Goal: Task Accomplishment & Management: Use online tool/utility

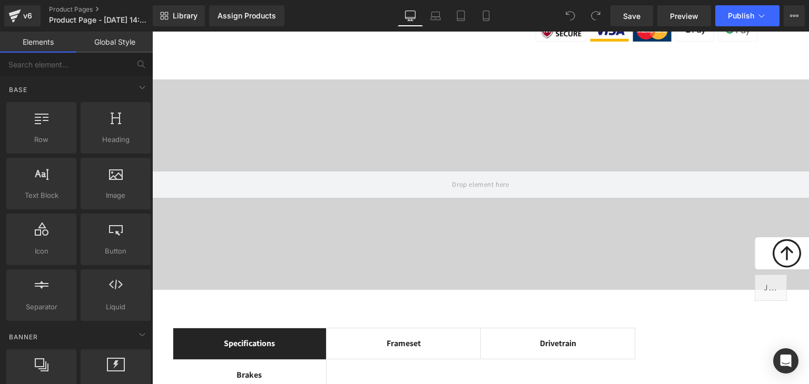
scroll to position [842, 0]
click at [167, 14] on icon at bounding box center [167, 14] width 4 height 4
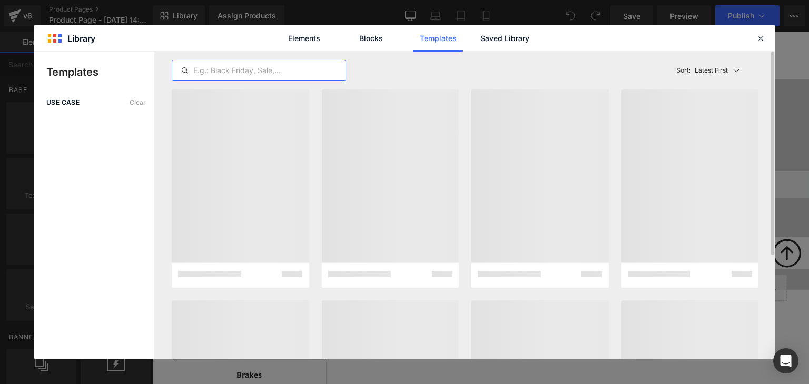
click at [257, 70] on input "text" at bounding box center [258, 70] width 173 height 13
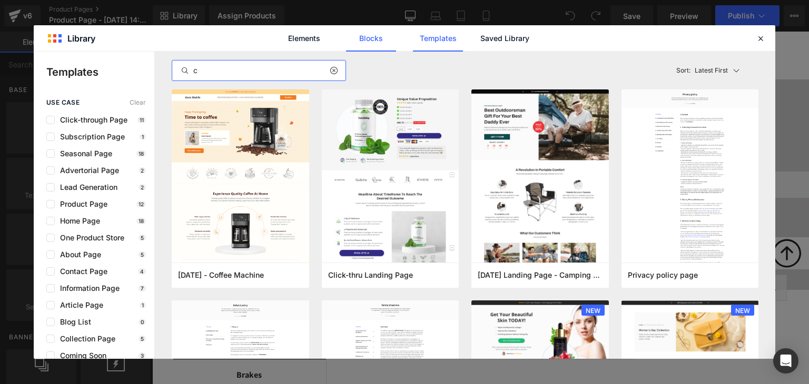
type input "c"
click at [369, 42] on link "Blocks" at bounding box center [371, 38] width 50 height 26
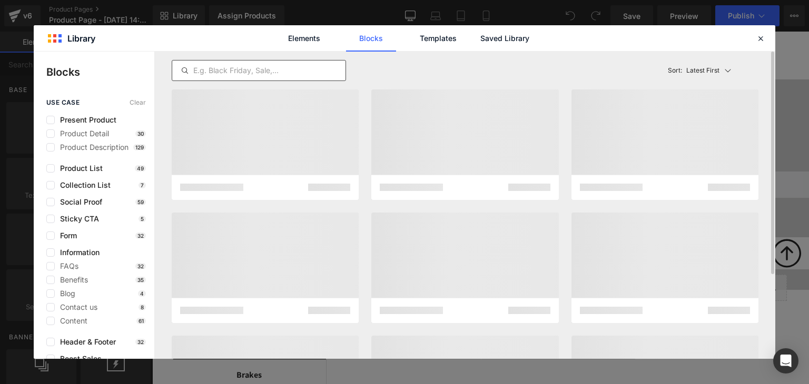
click at [283, 77] on div at bounding box center [259, 70] width 174 height 21
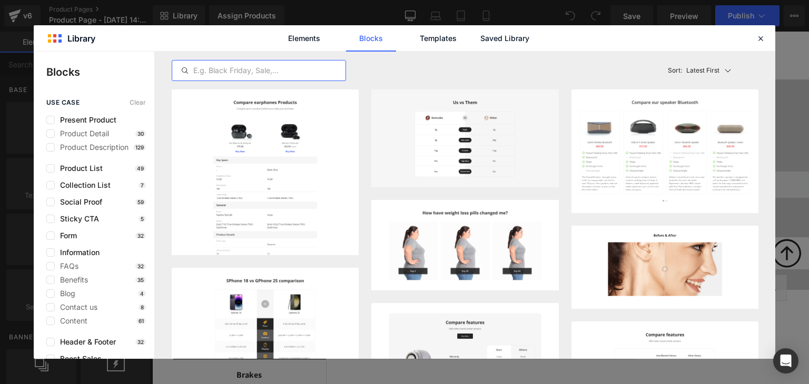
click at [274, 74] on input "text" at bounding box center [258, 70] width 173 height 13
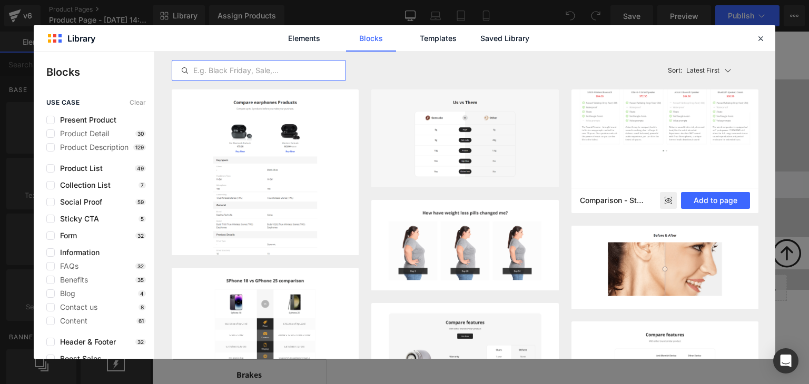
click at [644, 142] on img at bounding box center [664, 101] width 187 height 124
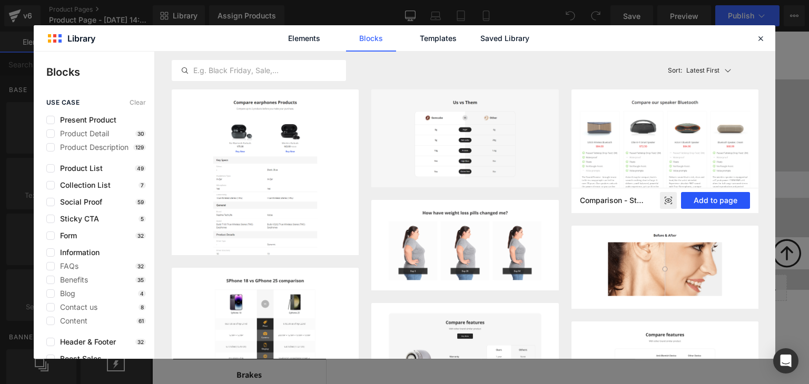
click at [713, 199] on button "Add to page" at bounding box center [715, 200] width 69 height 17
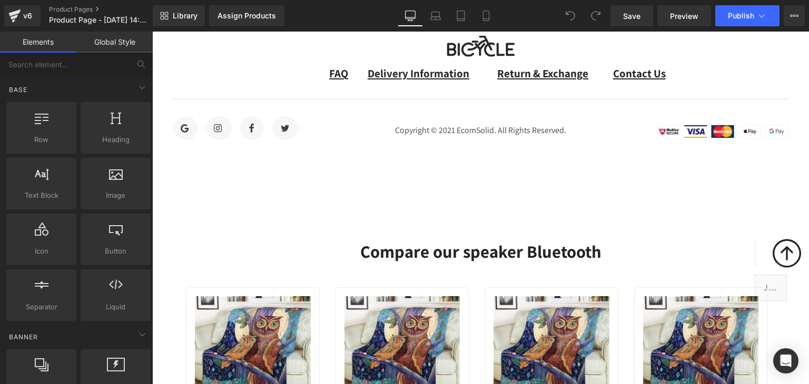
scroll to position [4991, 0]
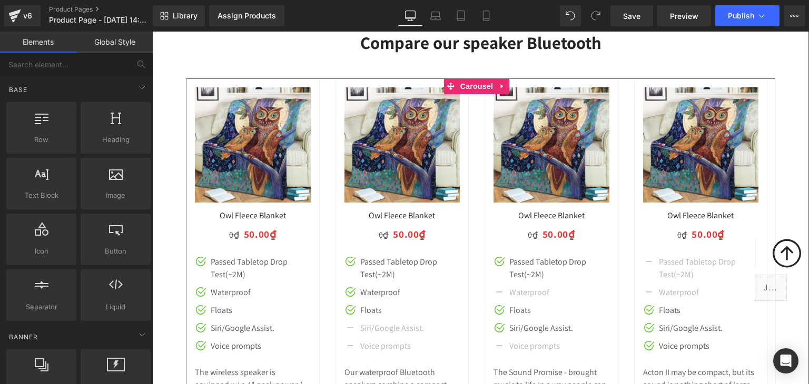
click at [468, 219] on div "Sale Off (P) Image Owl Fleece Blanket (P) Title 0₫ 50.00₫ (P) Price Image Icon …" at bounding box center [402, 266] width 134 height 377
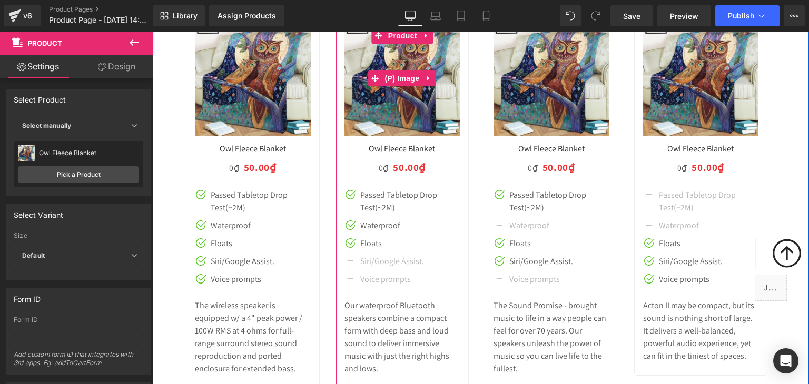
scroll to position [5062, 0]
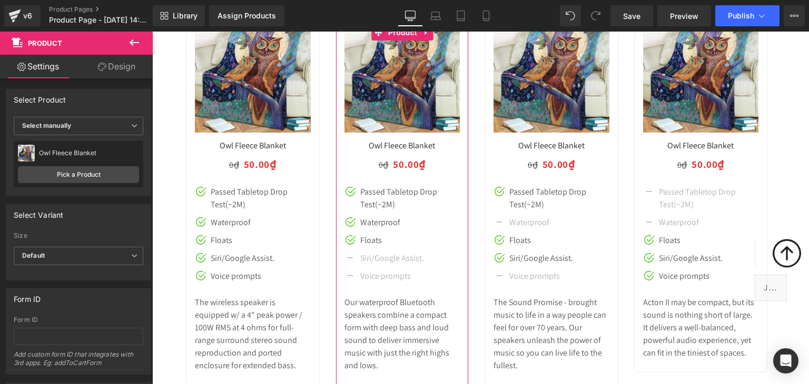
click at [111, 68] on link "Design" at bounding box center [116, 67] width 76 height 24
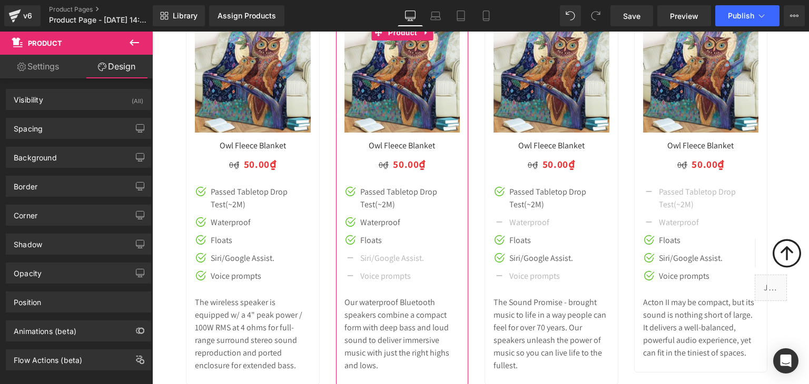
click at [41, 67] on link "Settings" at bounding box center [38, 67] width 76 height 24
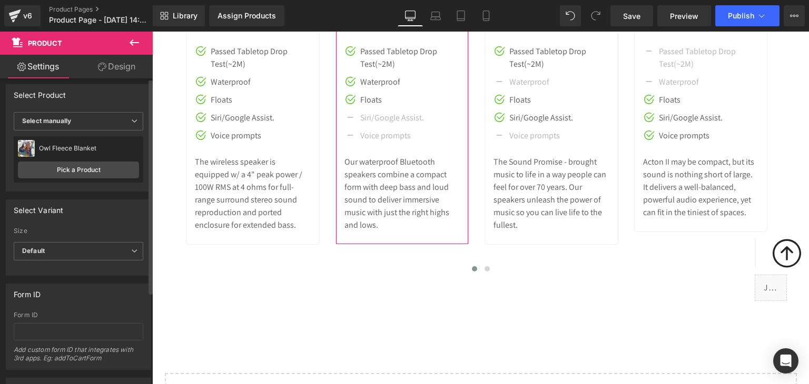
scroll to position [0, 0]
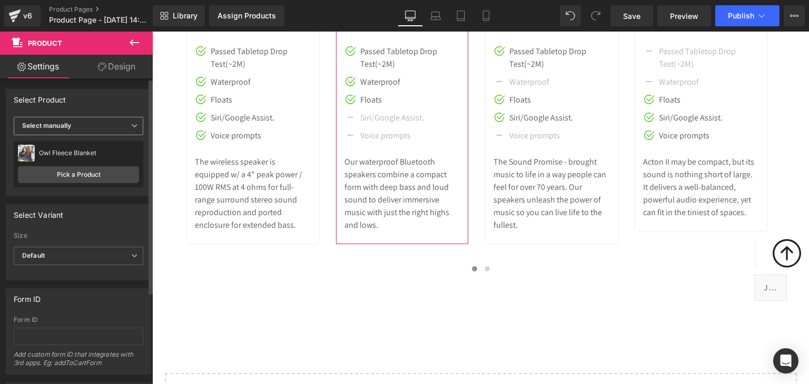
click at [120, 128] on span "Select manually" at bounding box center [79, 126] width 130 height 18
click at [109, 97] on div "Select Product" at bounding box center [76, 100] width 140 height 20
click at [106, 69] on link "Design" at bounding box center [116, 67] width 76 height 24
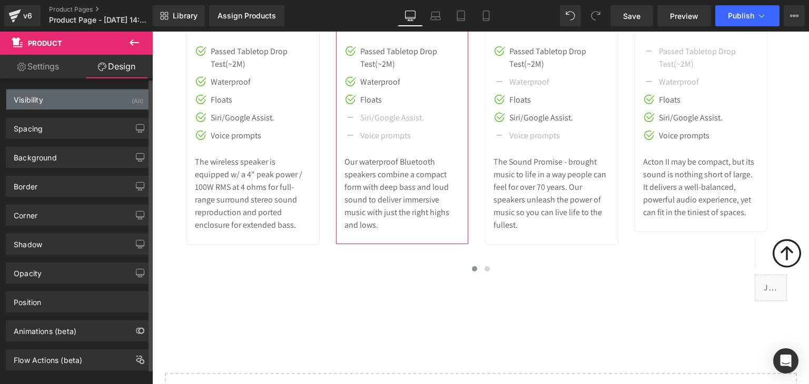
click at [80, 95] on div "Visibility (All)" at bounding box center [78, 100] width 144 height 20
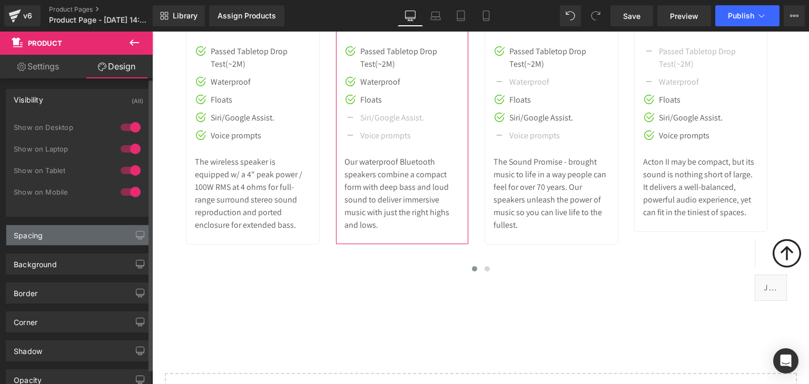
click at [72, 231] on div "Spacing" at bounding box center [78, 235] width 144 height 20
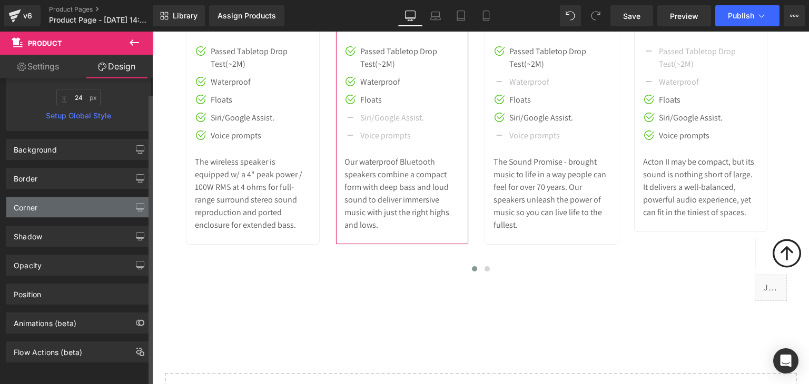
scroll to position [339, 0]
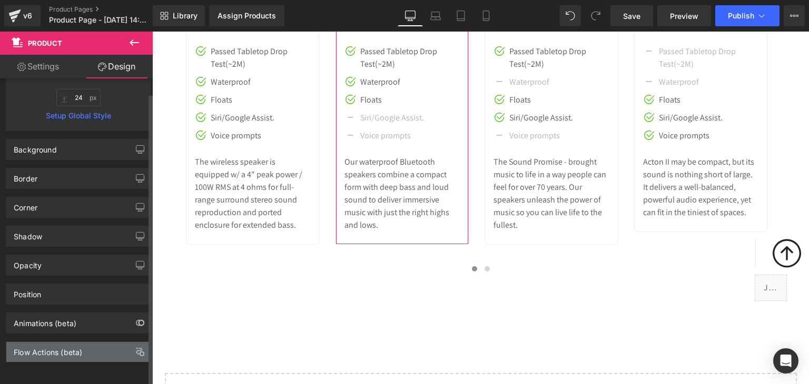
click at [79, 345] on div "Flow Actions (beta)" at bounding box center [48, 349] width 68 height 15
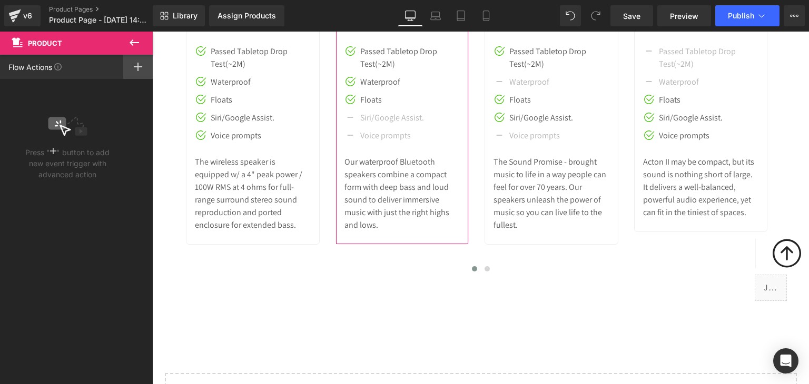
click at [133, 68] on div at bounding box center [137, 67] width 29 height 24
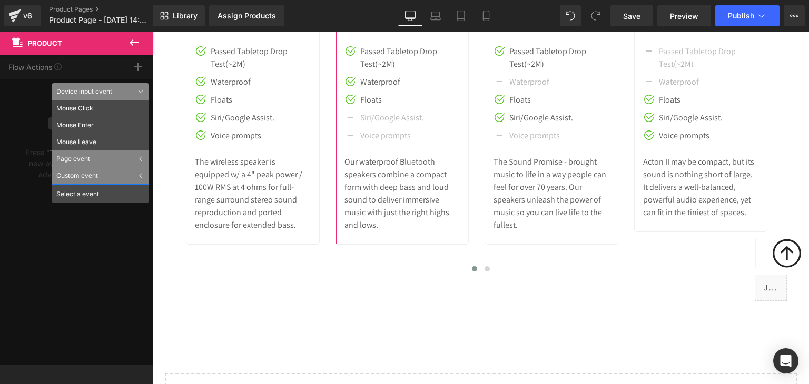
click at [40, 69] on div "Flow Actions Click "+" to add an event to trigger action affect on other elemen…" at bounding box center [76, 210] width 153 height 311
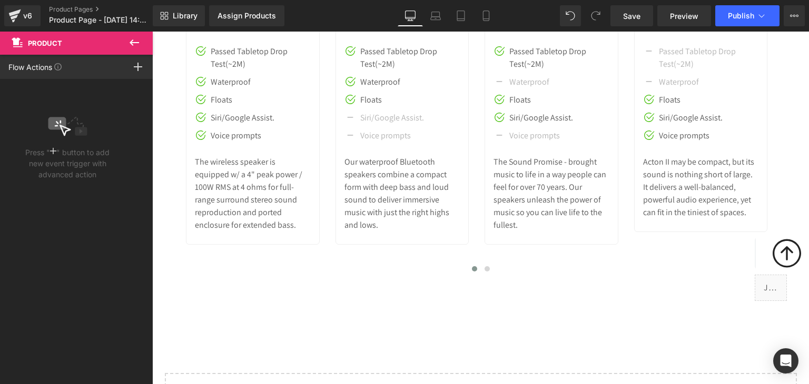
click at [131, 44] on icon at bounding box center [134, 42] width 13 height 13
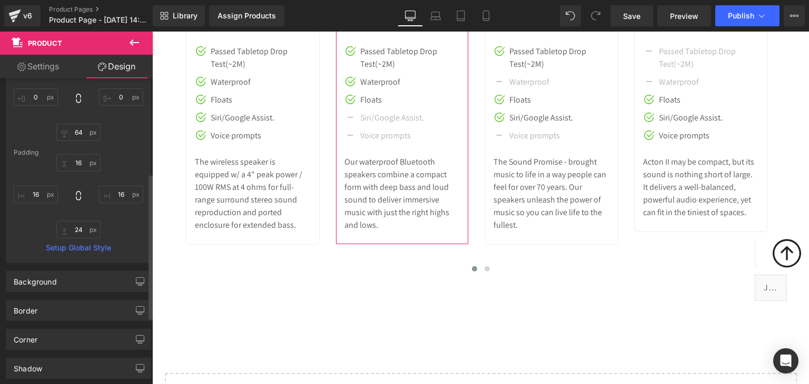
scroll to position [199, 0]
click at [46, 65] on link "Settings" at bounding box center [38, 67] width 76 height 24
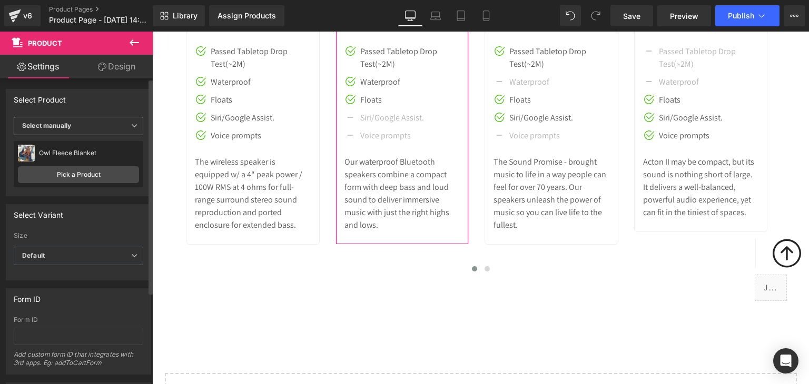
click at [123, 125] on span "Select manually" at bounding box center [79, 126] width 130 height 18
click at [98, 135] on li "Display by assigned product" at bounding box center [76, 143] width 125 height 16
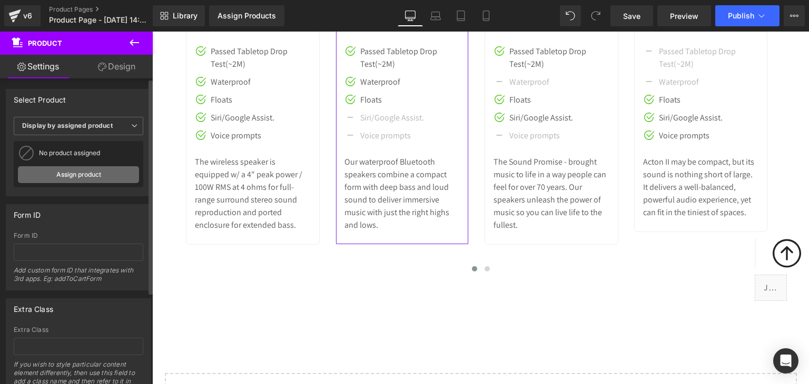
drag, startPoint x: 81, startPoint y: 175, endPoint x: 14, endPoint y: 142, distance: 75.1
click at [81, 175] on link "Assign product" at bounding box center [78, 174] width 121 height 17
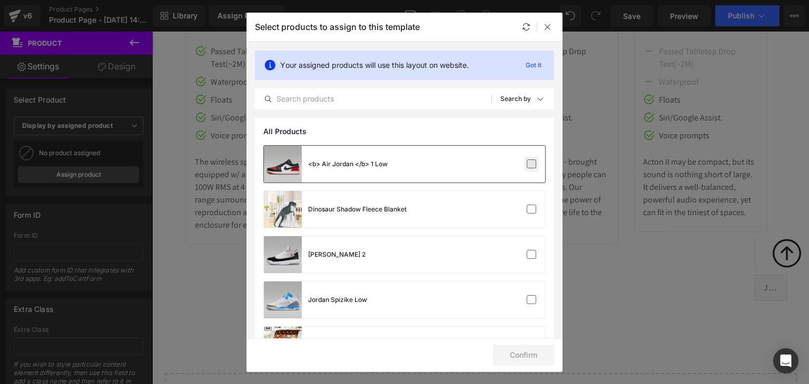
click at [530, 167] on label at bounding box center [531, 164] width 9 height 9
click at [531, 164] on input "checkbox" at bounding box center [531, 164] width 0 height 0
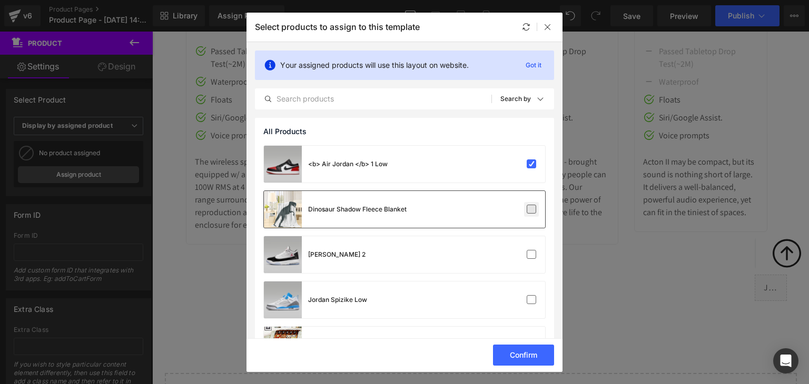
click at [529, 208] on label at bounding box center [531, 209] width 9 height 9
click at [531, 210] on input "checkbox" at bounding box center [531, 210] width 0 height 0
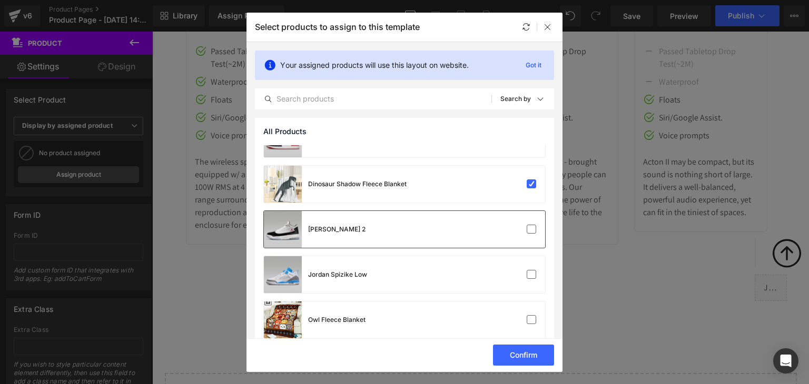
scroll to position [70, 0]
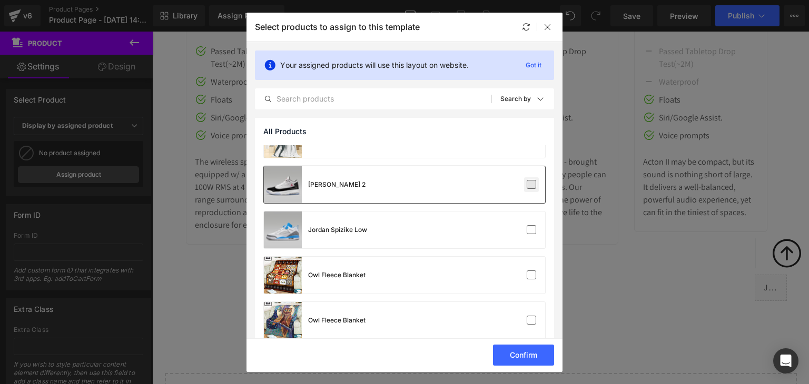
click at [527, 186] on label at bounding box center [531, 184] width 9 height 9
click at [531, 185] on input "checkbox" at bounding box center [531, 185] width 0 height 0
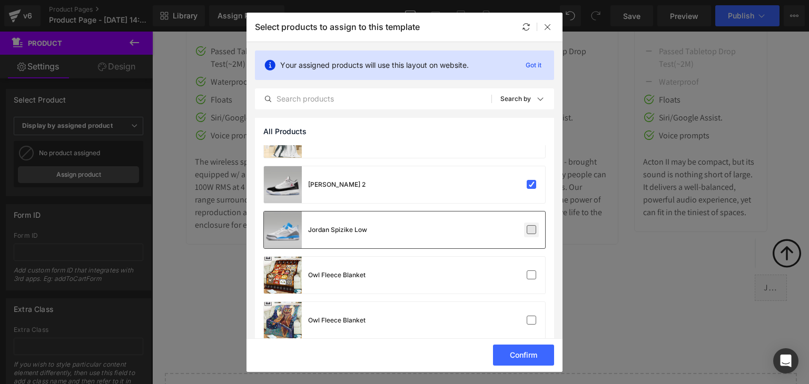
click at [527, 232] on label at bounding box center [531, 229] width 9 height 9
click at [531, 230] on input "checkbox" at bounding box center [531, 230] width 0 height 0
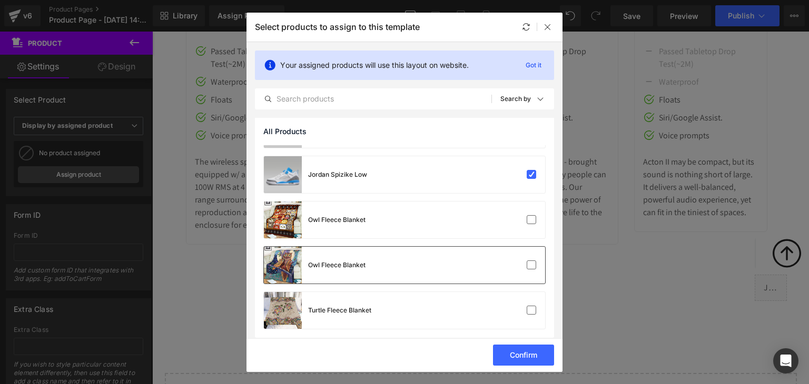
scroll to position [131, 0]
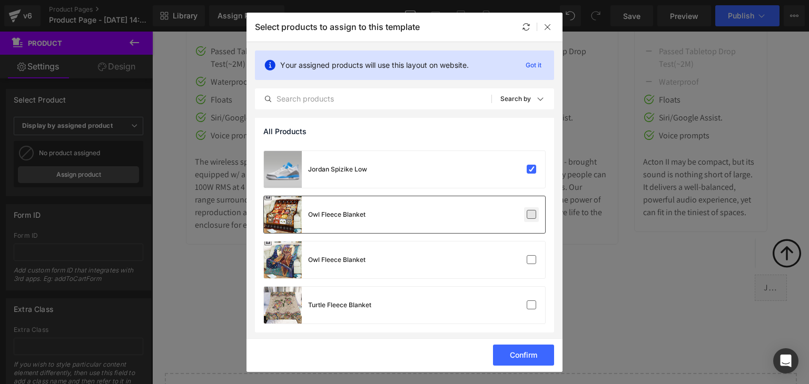
click at [528, 216] on label at bounding box center [531, 214] width 9 height 9
click at [531, 215] on input "checkbox" at bounding box center [531, 215] width 0 height 0
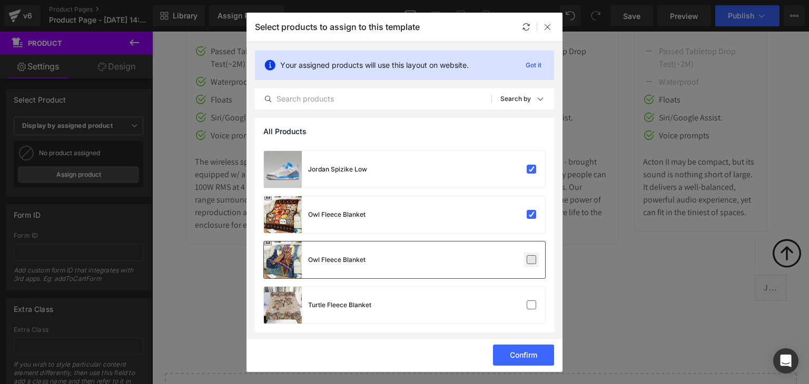
click at [529, 257] on label at bounding box center [531, 259] width 9 height 9
click at [531, 260] on input "checkbox" at bounding box center [531, 260] width 0 height 0
click at [530, 301] on label at bounding box center [531, 305] width 9 height 9
click at [531, 305] on input "checkbox" at bounding box center [531, 305] width 0 height 0
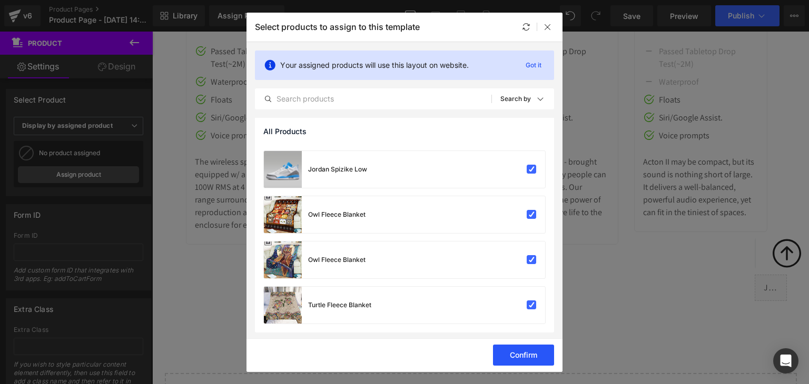
click at [518, 350] on button "Confirm" at bounding box center [523, 355] width 61 height 21
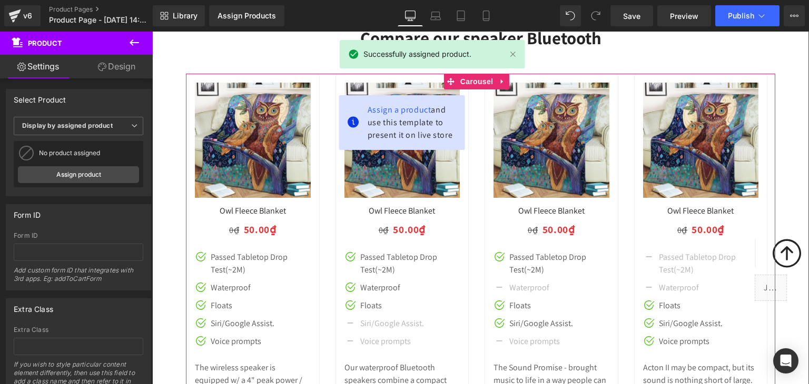
scroll to position [4991, 0]
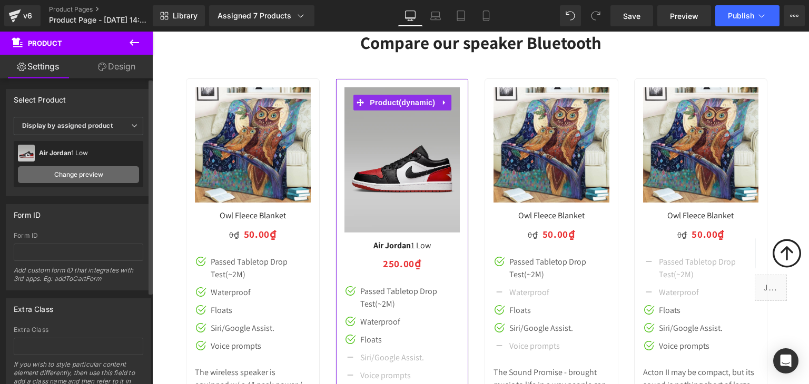
click at [119, 173] on link "Change preview" at bounding box center [78, 174] width 121 height 17
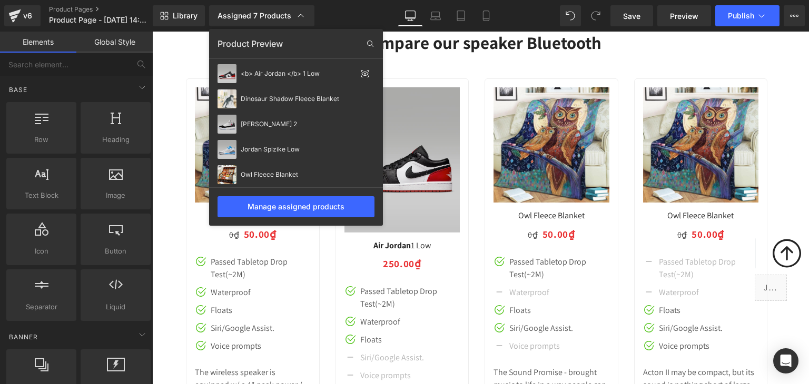
click at [277, 245] on div at bounding box center [480, 208] width 657 height 353
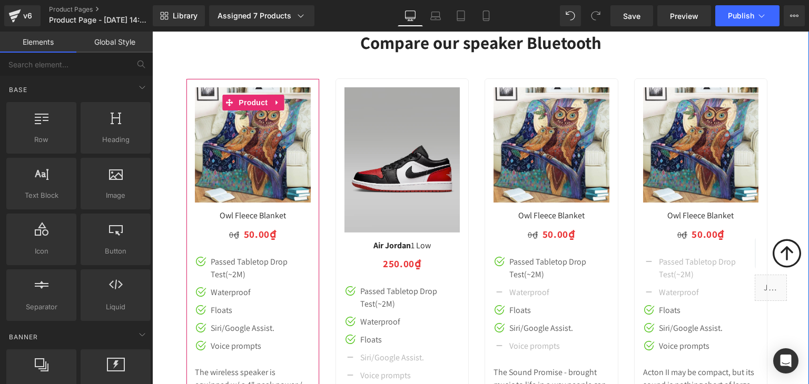
click at [301, 224] on h3 "Owl Fleece Blanket" at bounding box center [253, 215] width 116 height 17
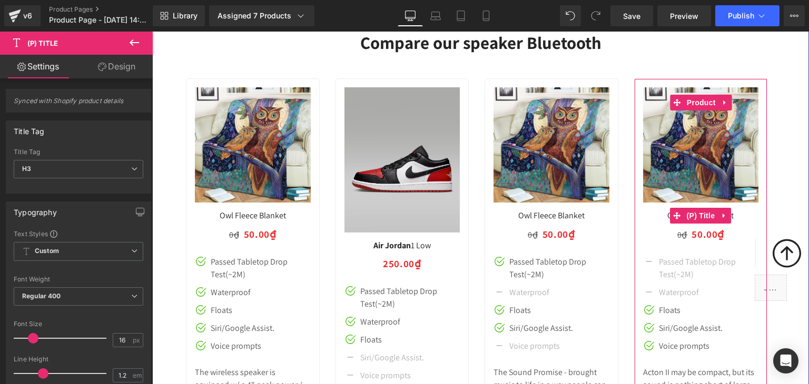
click at [734, 224] on h3 "Owl Fleece Blanket" at bounding box center [701, 215] width 116 height 17
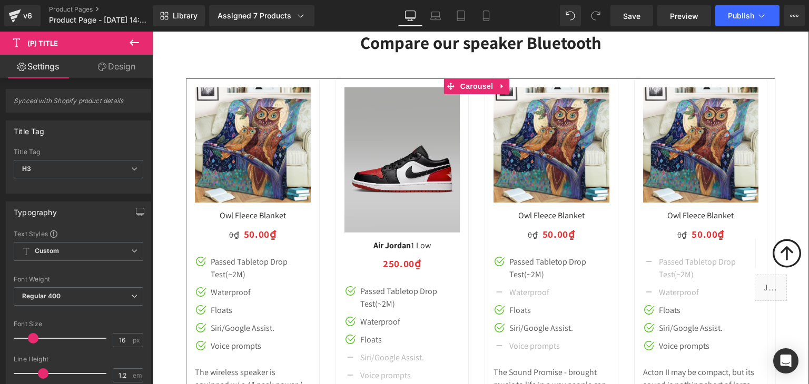
click at [328, 106] on div at bounding box center [559, 298] width 747 height 440
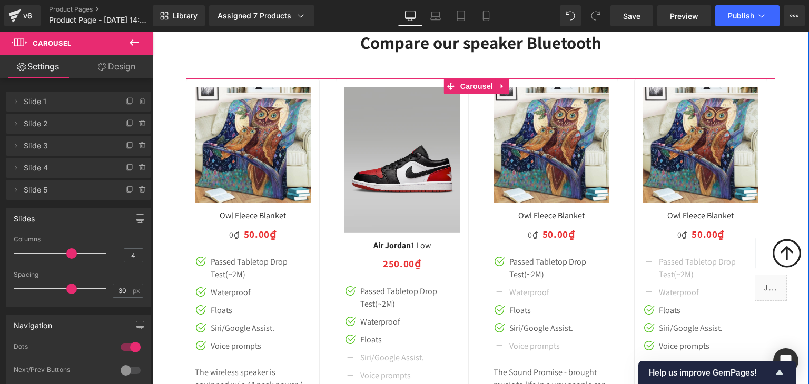
click at [320, 142] on div at bounding box center [559, 298] width 747 height 440
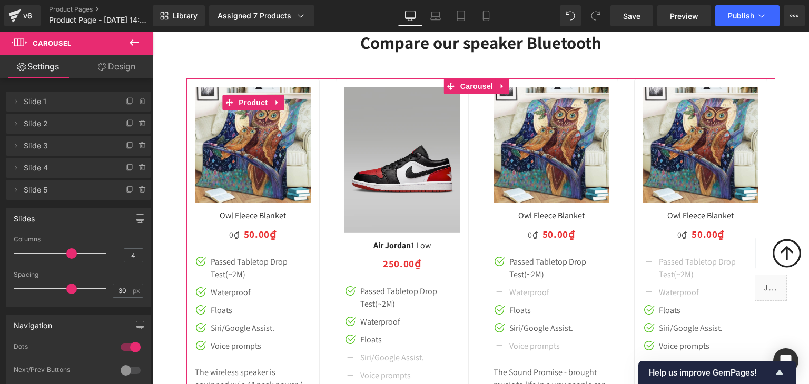
click at [45, 103] on span "Slide 1" at bounding box center [68, 102] width 88 height 20
click at [17, 100] on icon at bounding box center [16, 101] width 8 height 8
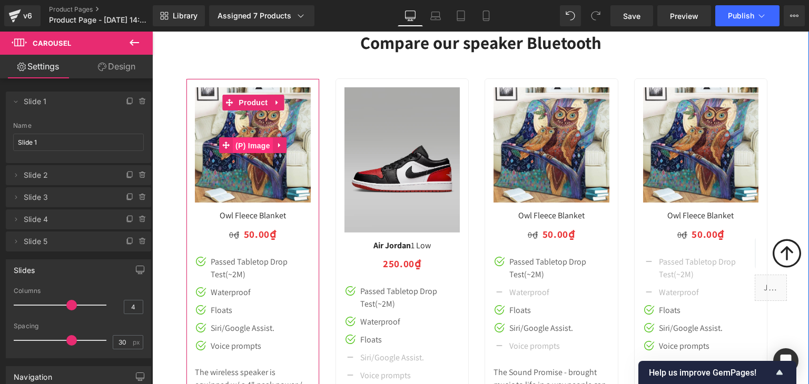
click at [264, 154] on span "(P) Image" at bounding box center [253, 146] width 40 height 16
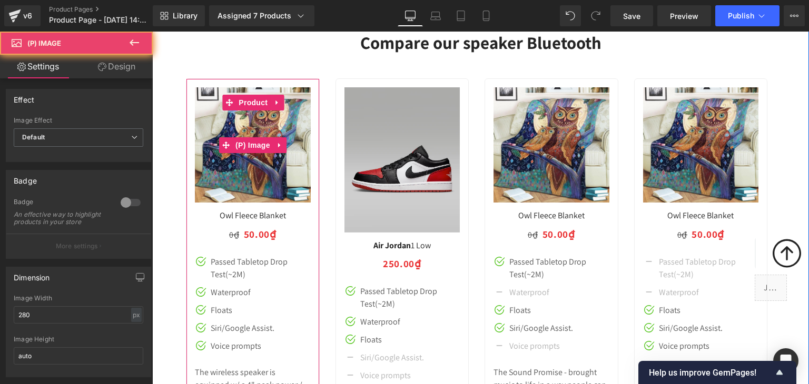
click at [303, 193] on img at bounding box center [253, 145] width 116 height 116
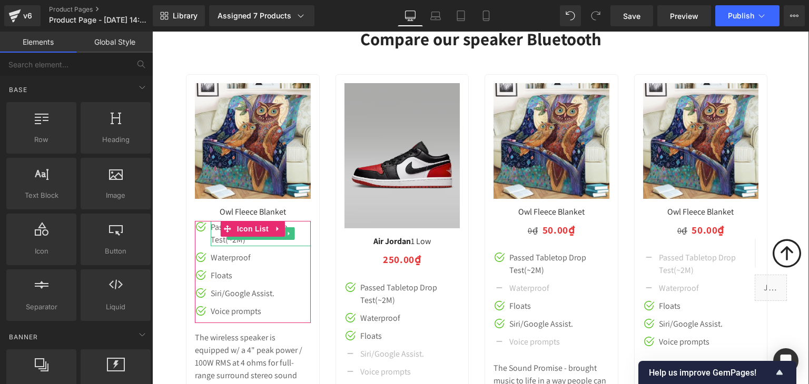
scroll to position [4987, 0]
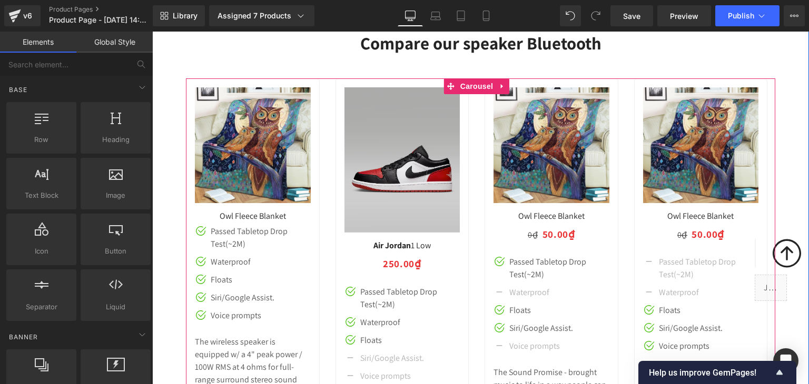
click at [321, 217] on div at bounding box center [559, 298] width 747 height 440
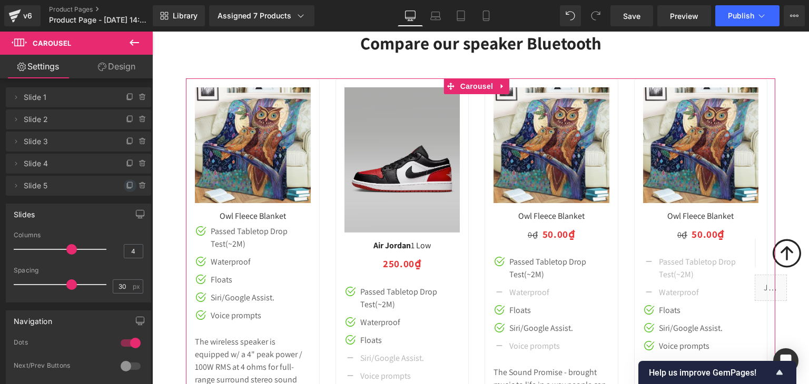
scroll to position [0, 0]
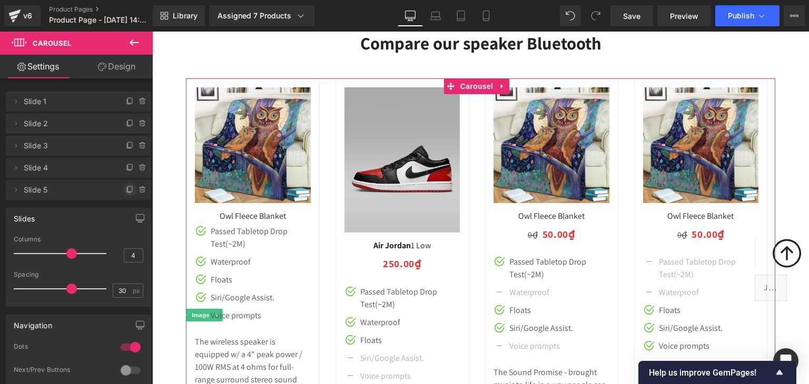
click at [126, 190] on icon at bounding box center [130, 190] width 8 height 8
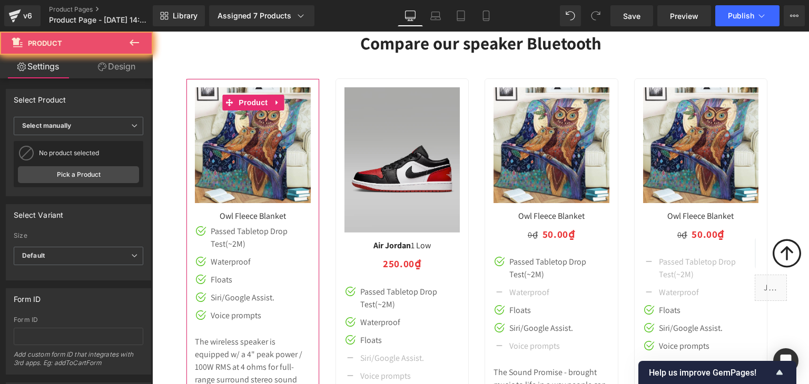
scroll to position [5057, 0]
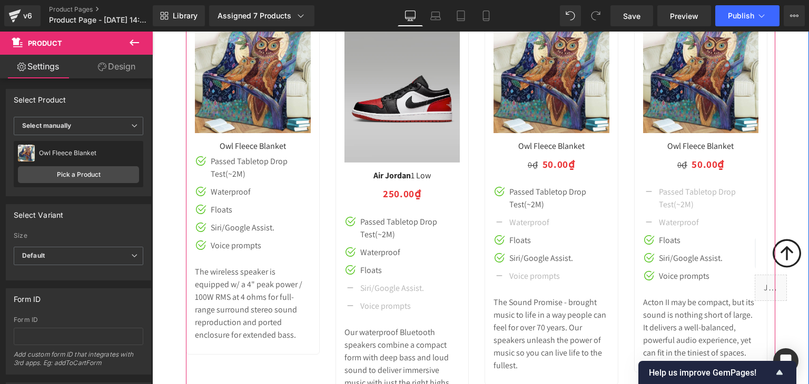
click at [324, 201] on div at bounding box center [634, 228] width 896 height 440
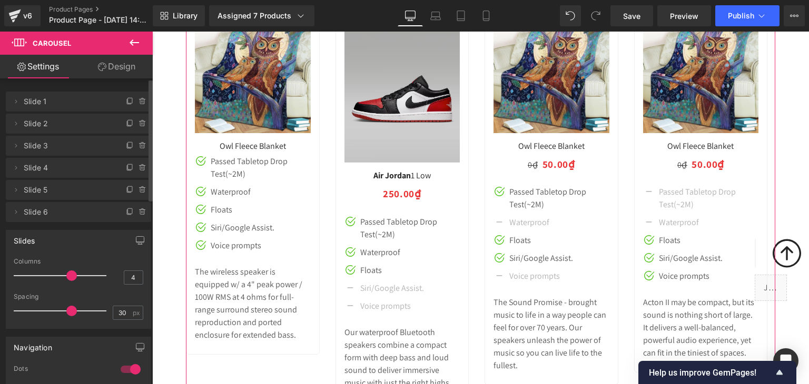
click at [47, 214] on span "Slide 6" at bounding box center [68, 212] width 88 height 20
click at [33, 215] on span "Slide 6" at bounding box center [68, 212] width 88 height 20
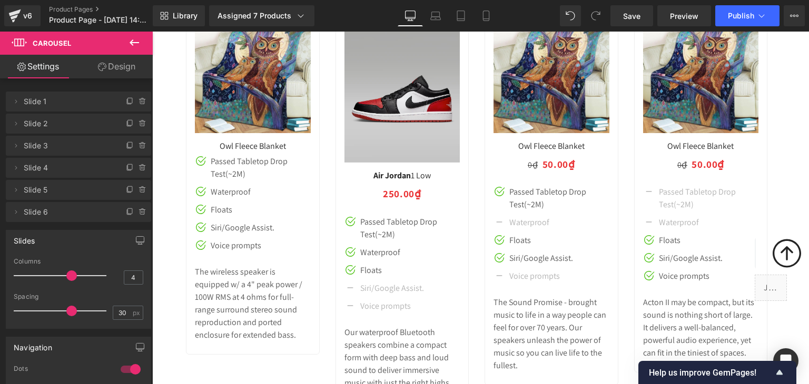
click at [134, 42] on icon at bounding box center [134, 42] width 13 height 13
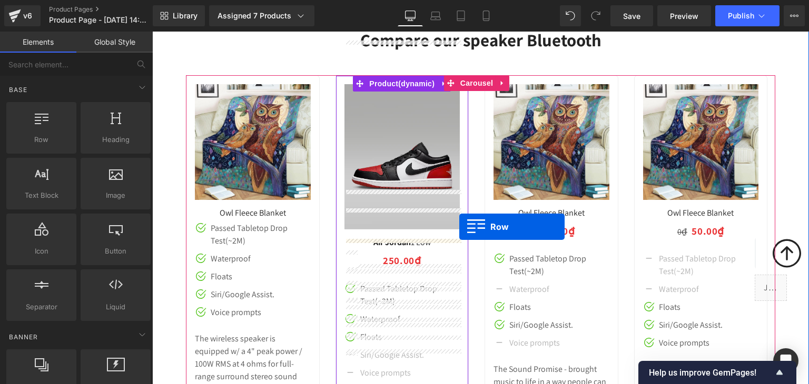
scroll to position [4987, 0]
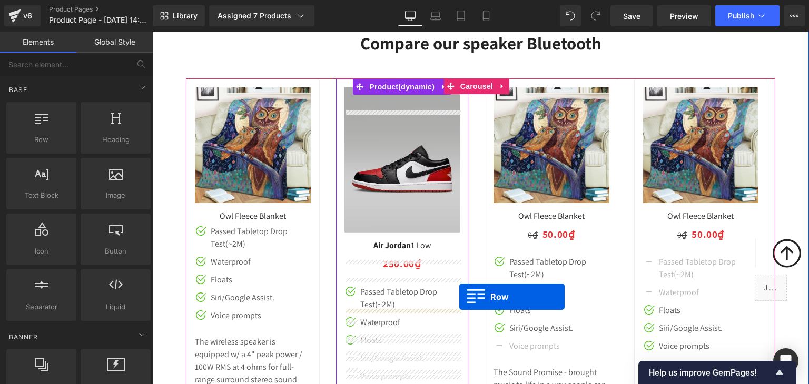
drag, startPoint x: 192, startPoint y: 163, endPoint x: 459, endPoint y: 227, distance: 274.6
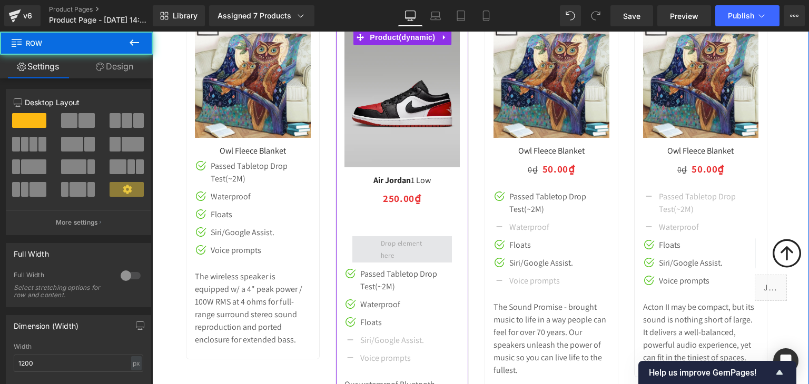
scroll to position [5057, 0]
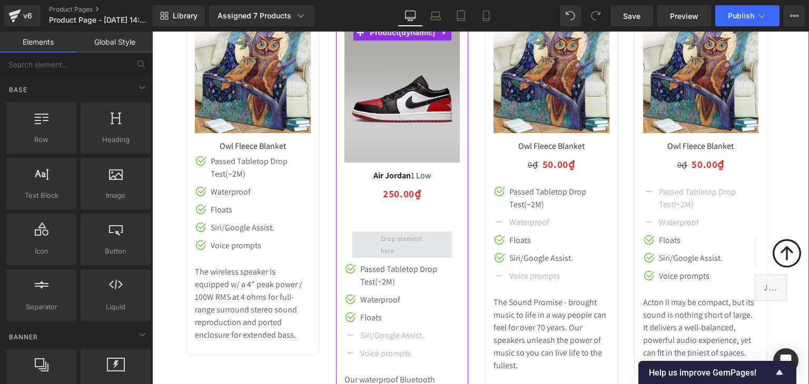
click at [412, 260] on span at bounding box center [402, 245] width 50 height 30
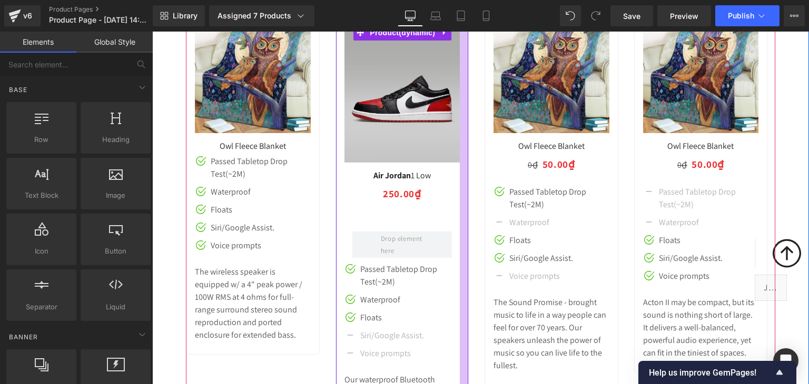
click at [466, 139] on div at bounding box center [464, 235] width 8 height 453
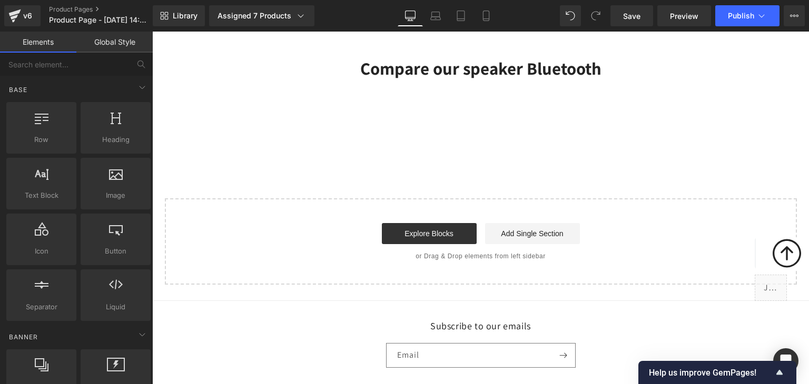
scroll to position [4847, 0]
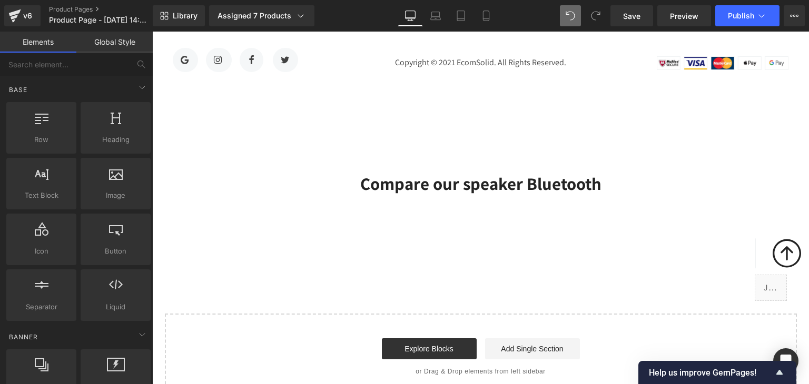
click at [577, 8] on button at bounding box center [570, 15] width 21 height 21
click at [444, 165] on div "Compare our speaker Bluetooth Heading Row 80px 49px" at bounding box center [480, 196] width 657 height 131
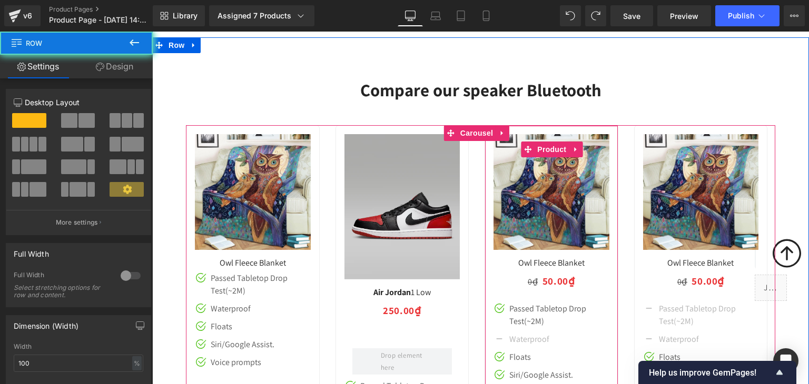
scroll to position [4917, 0]
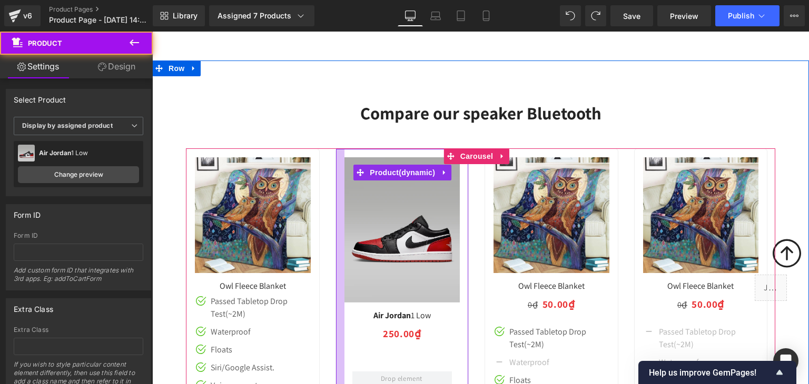
click at [337, 186] on div at bounding box center [340, 375] width 8 height 453
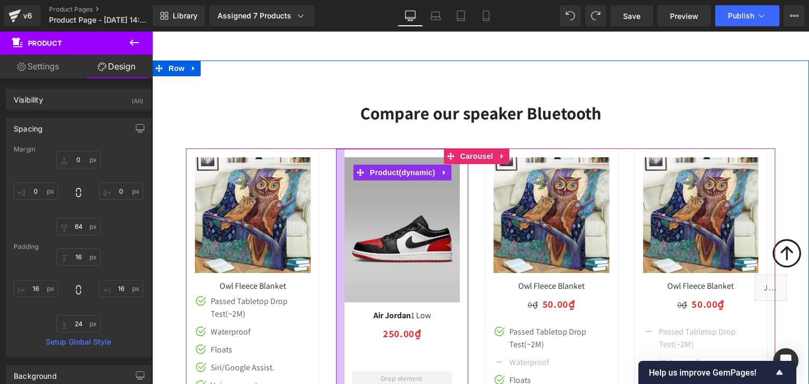
click at [341, 177] on div at bounding box center [340, 375] width 8 height 453
click at [355, 180] on div "Sale Off (P) Image Air Jordan 1 Low (P) Title 0₫ 250.00₫ (P) Price Row Image Ic…" at bounding box center [402, 375] width 134 height 454
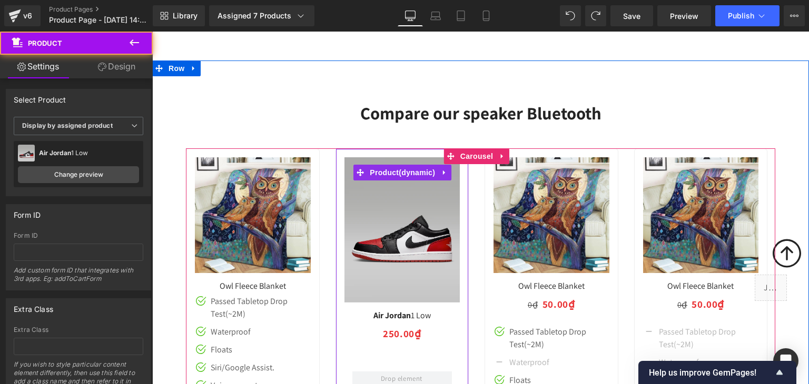
click at [346, 181] on div "Sale Off (P) Image Air Jordan 1 Low (P) Title 0₫ 250.00₫ (P) Price Row Image Ic…" at bounding box center [402, 375] width 134 height 454
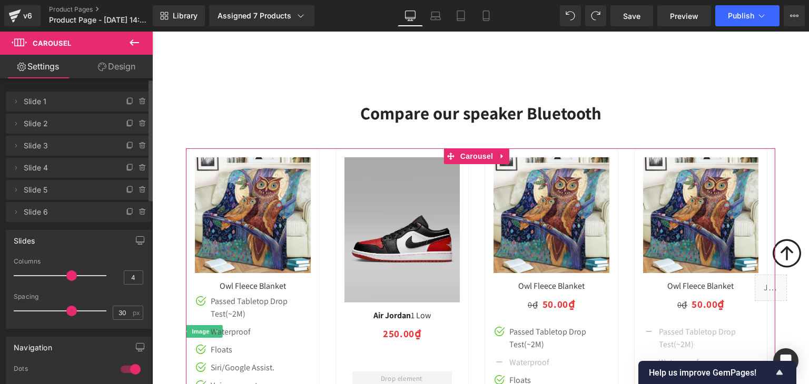
click at [56, 126] on span "Slide 2" at bounding box center [68, 124] width 88 height 20
click at [16, 123] on icon at bounding box center [16, 124] width 2 height 4
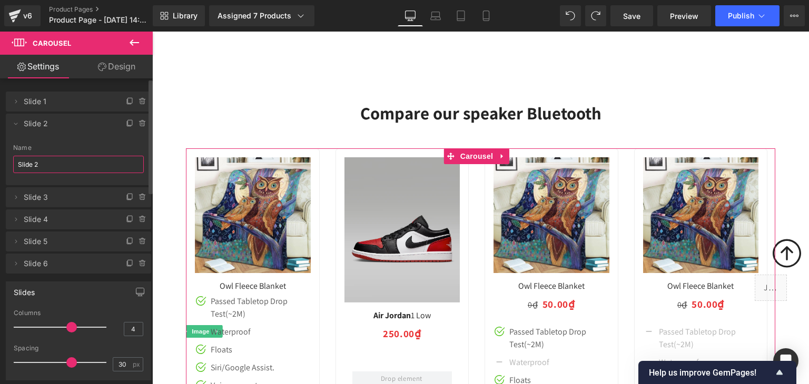
click at [42, 163] on input "Slide 2" at bounding box center [78, 164] width 131 height 17
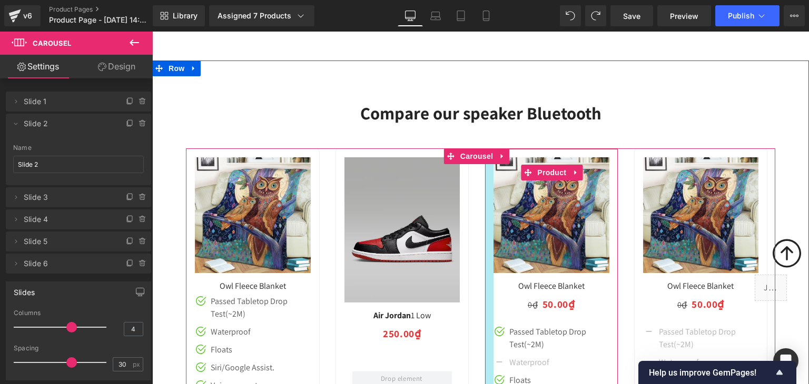
click at [488, 215] on div at bounding box center [489, 337] width 8 height 376
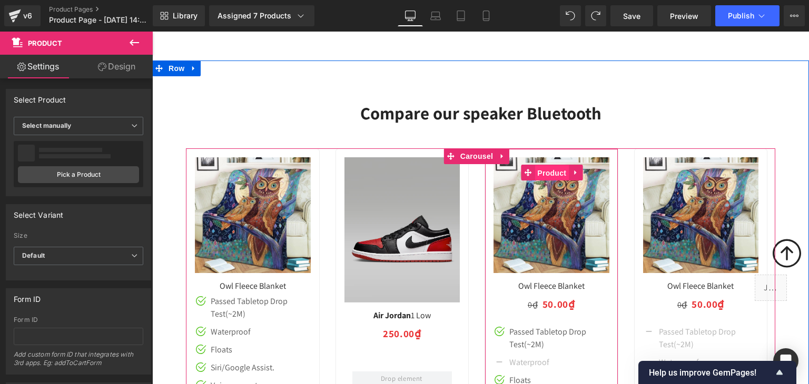
click at [538, 181] on span "Product" at bounding box center [551, 173] width 34 height 16
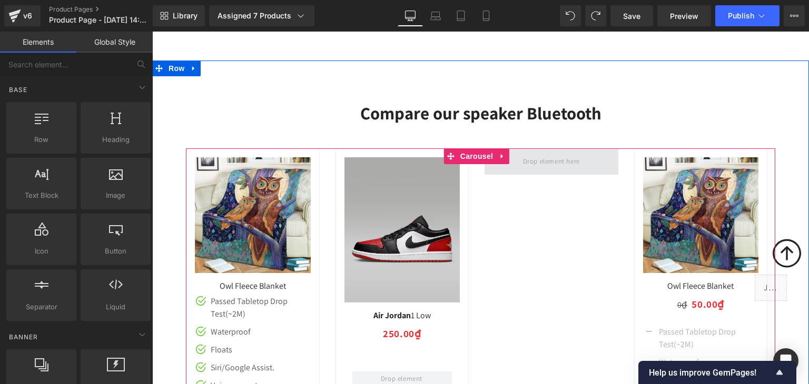
click at [560, 171] on span at bounding box center [551, 161] width 64 height 17
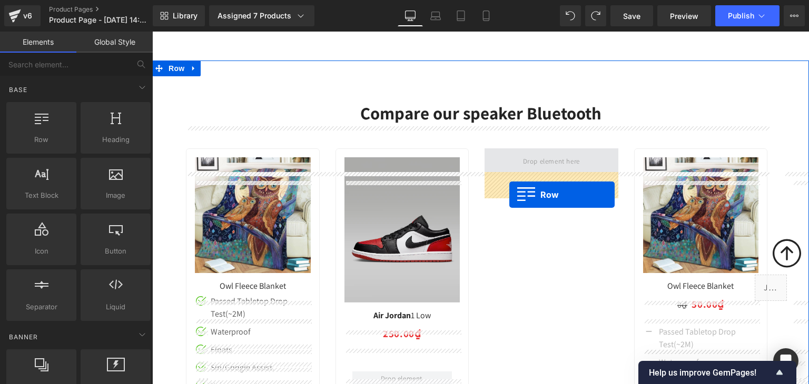
drag, startPoint x: 194, startPoint y: 163, endPoint x: 509, endPoint y: 194, distance: 317.0
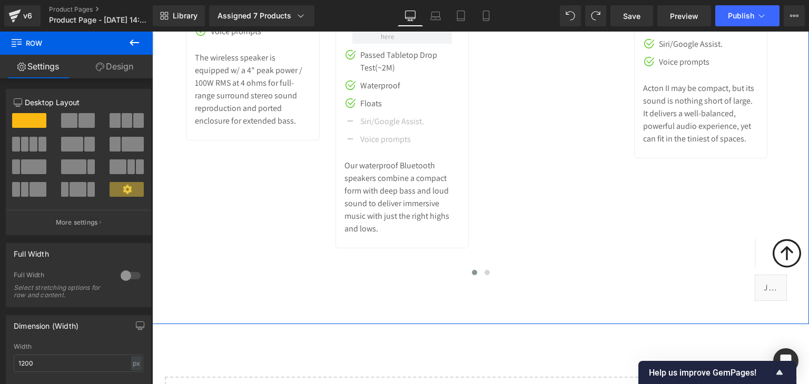
scroll to position [5268, 0]
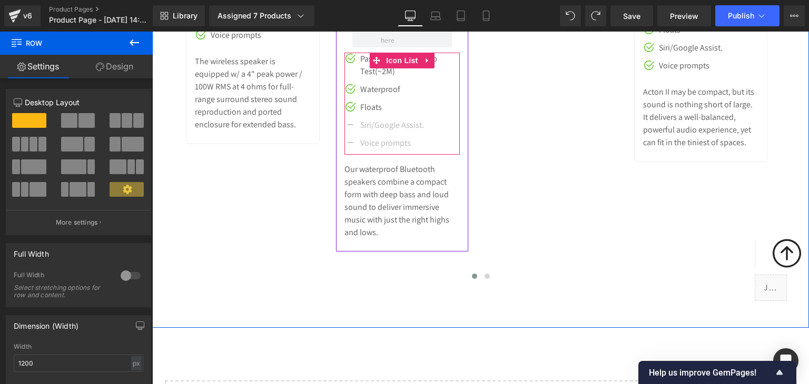
click at [374, 123] on ul "Image Icon Passed Tabletop Drop Test(~2M) Text Block Image Icon Waterproof Text…" at bounding box center [402, 104] width 116 height 102
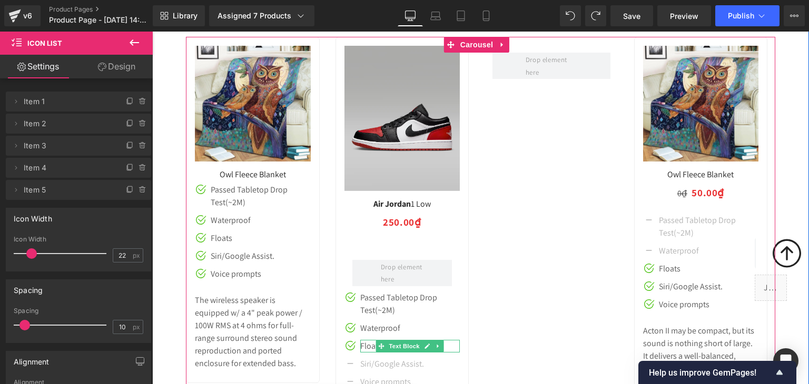
scroll to position [4917, 0]
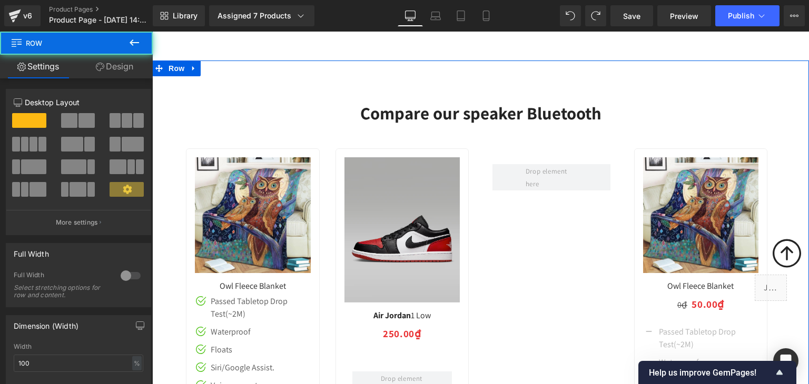
click at [276, 106] on div "Compare our speaker Bluetooth Heading Sale Off" at bounding box center [480, 370] width 657 height 618
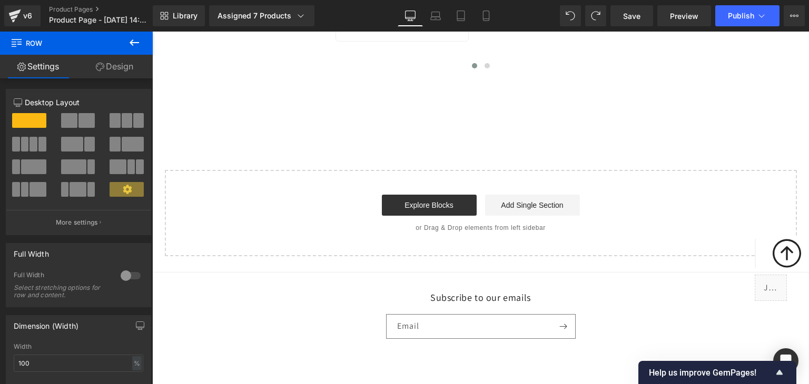
scroll to position [5268, 0]
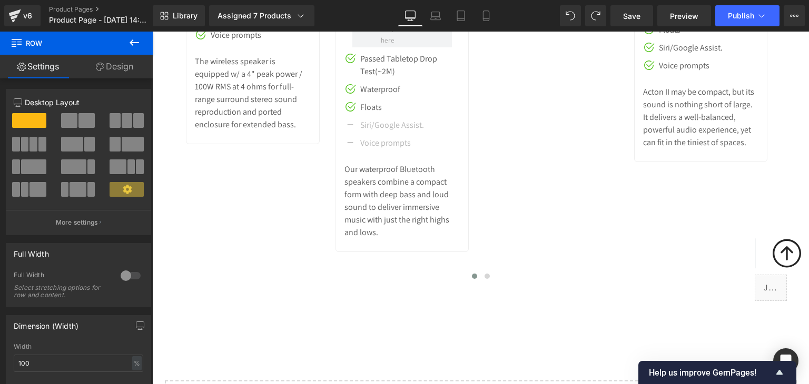
click at [174, 4] on div "Library Assigned 7 Products Product Preview <b> Air Jordan </b> 1 Low Dinosaur …" at bounding box center [481, 16] width 656 height 32
click at [193, 15] on span "Library" at bounding box center [185, 15] width 25 height 9
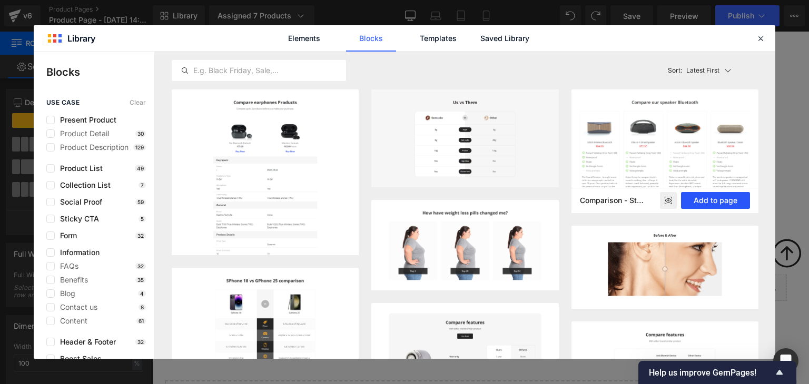
drag, startPoint x: 710, startPoint y: 199, endPoint x: 438, endPoint y: 185, distance: 272.0
click at [710, 199] on button "Add to page" at bounding box center [715, 200] width 69 height 17
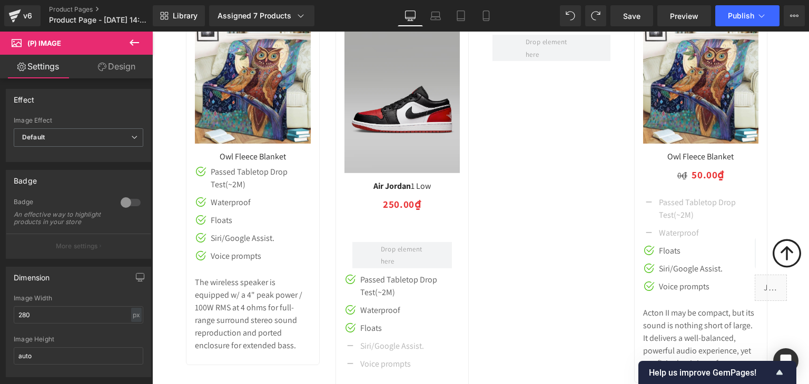
scroll to position [5087, 0]
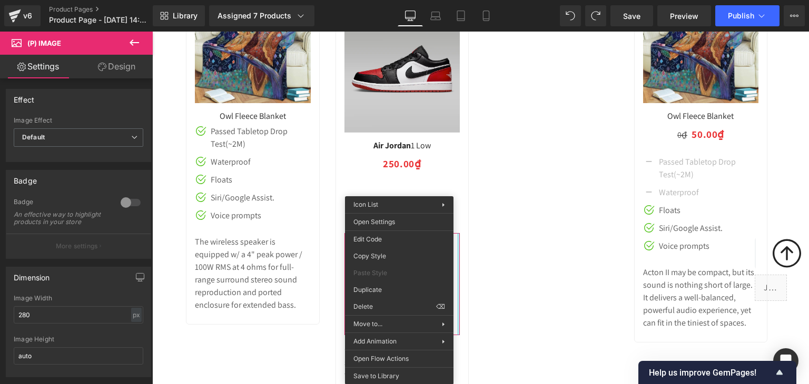
click at [530, 277] on div "Sale Off" at bounding box center [634, 222] width 896 height 488
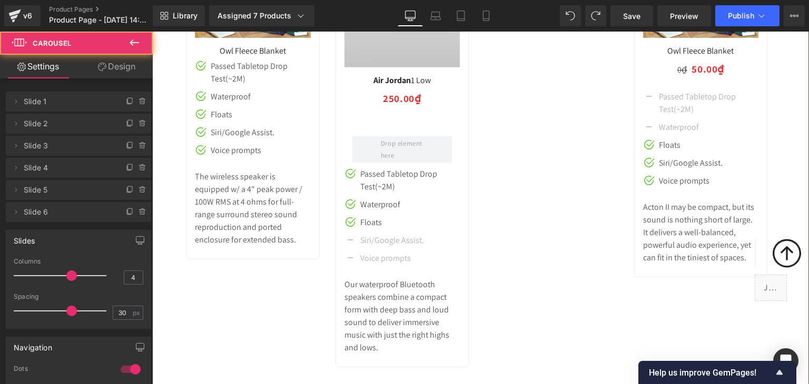
scroll to position [5158, 0]
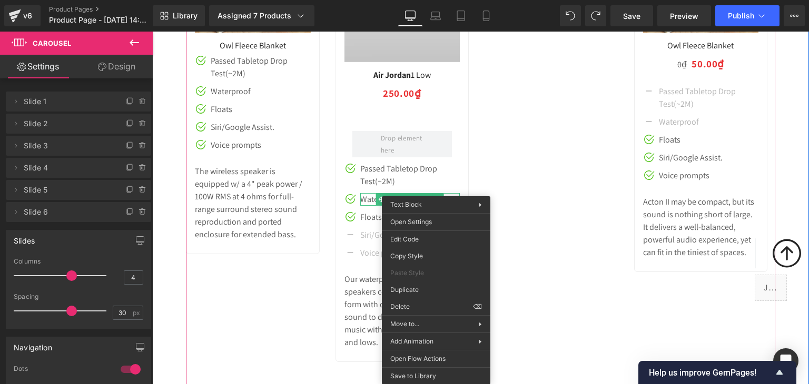
click at [501, 190] on div "Sale Off" at bounding box center [634, 152] width 896 height 488
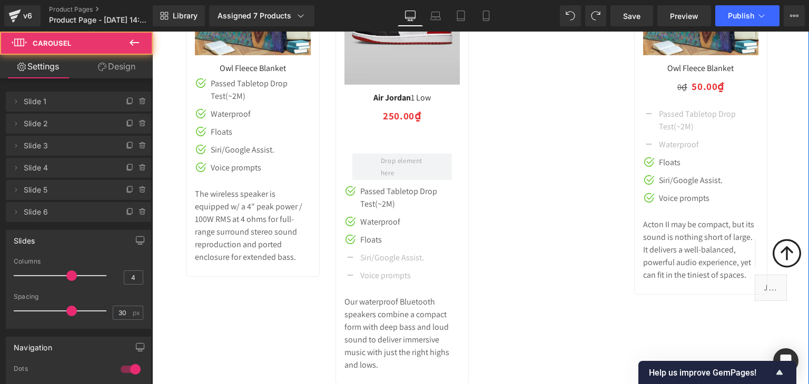
scroll to position [5087, 0]
